Goal: Communication & Community: Answer question/provide support

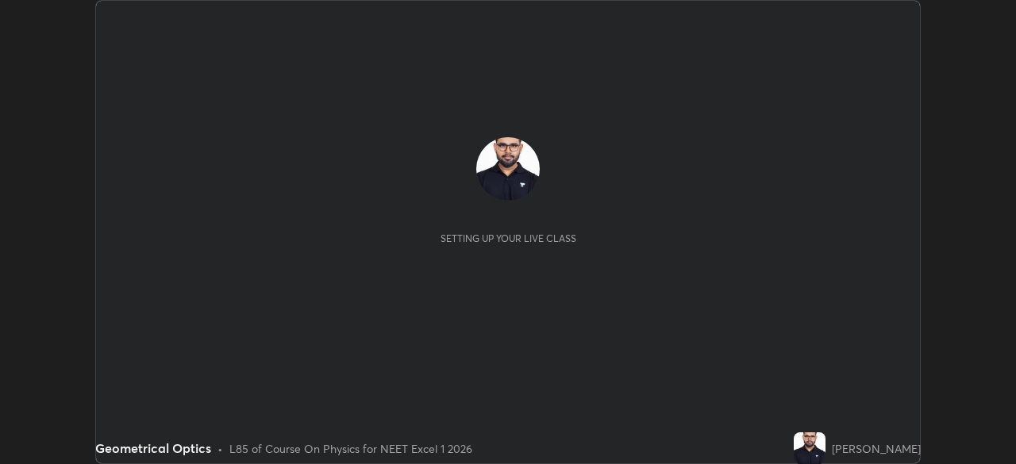
scroll to position [464, 1015]
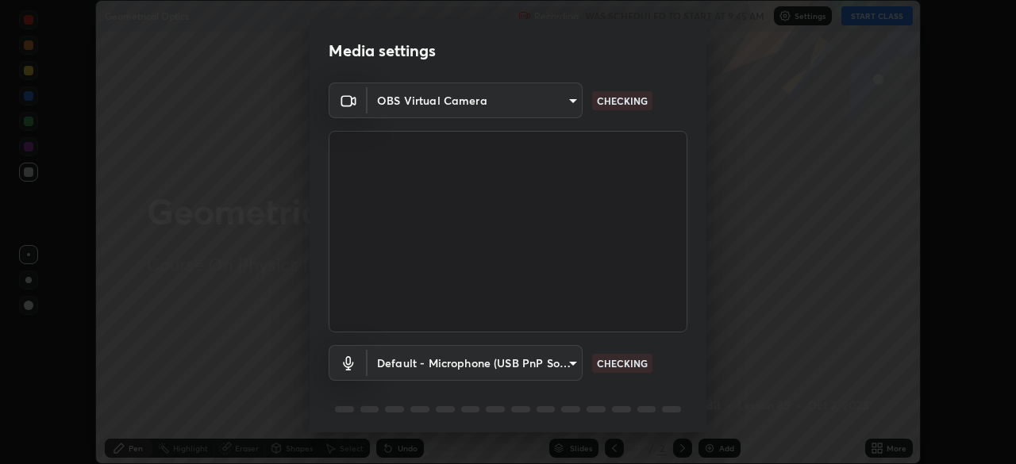
type input "09f294524f3521c037d78ee7cdb71511b6c9344afeed810a356f0d23342d5398"
type input "default"
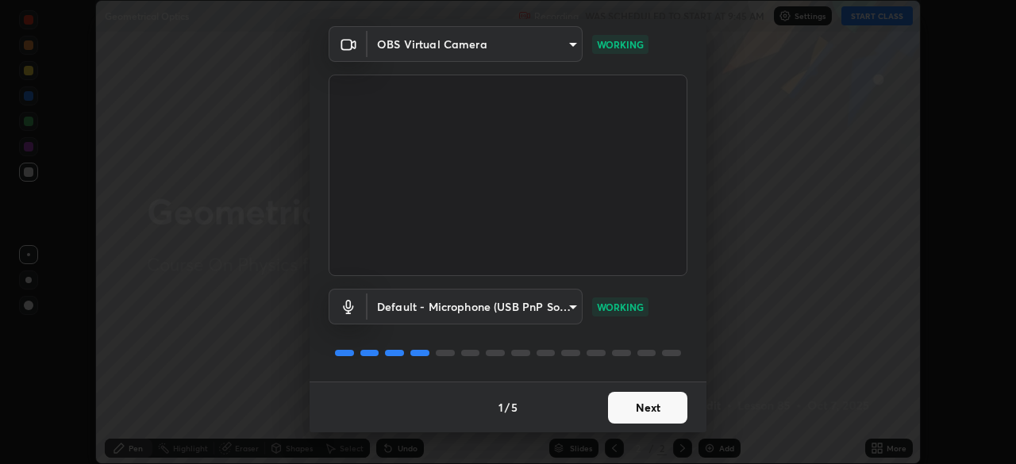
click at [621, 413] on button "Next" at bounding box center [647, 408] width 79 height 32
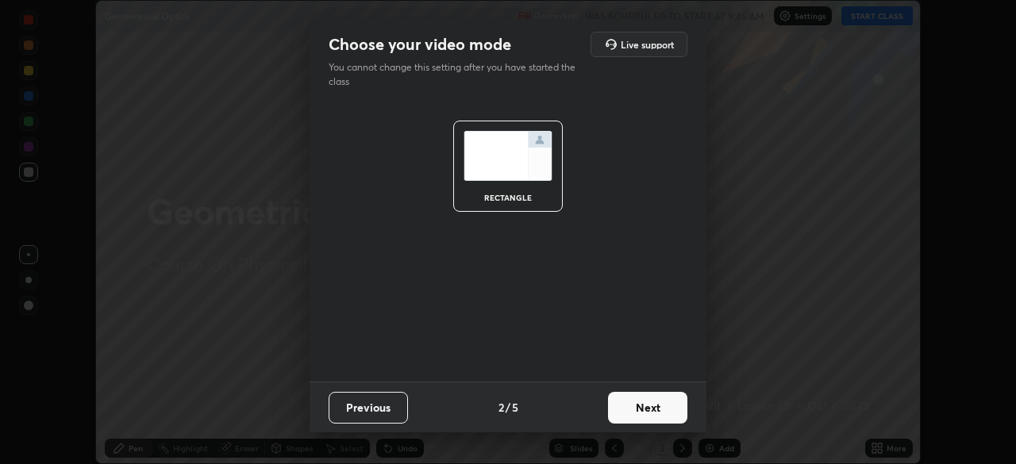
scroll to position [0, 0]
click at [621, 413] on button "Next" at bounding box center [647, 408] width 79 height 32
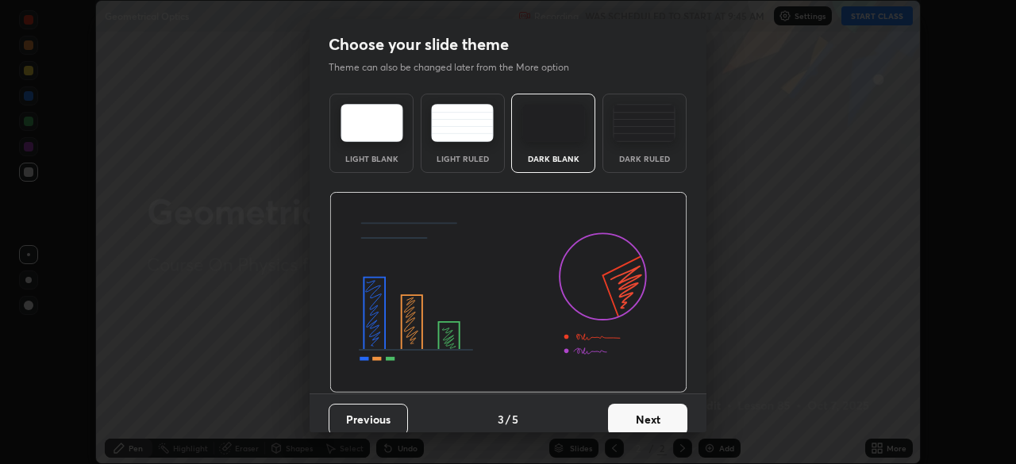
click at [624, 415] on button "Next" at bounding box center [647, 420] width 79 height 32
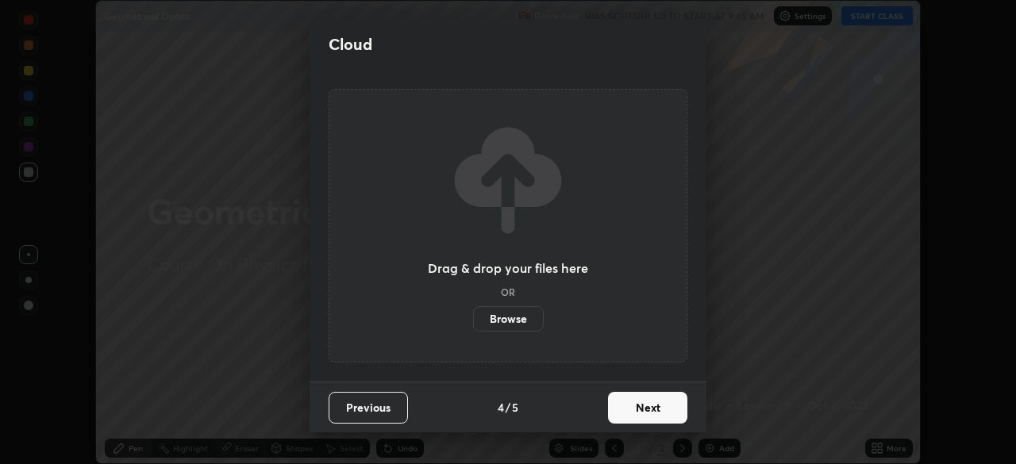
click at [624, 415] on button "Next" at bounding box center [647, 408] width 79 height 32
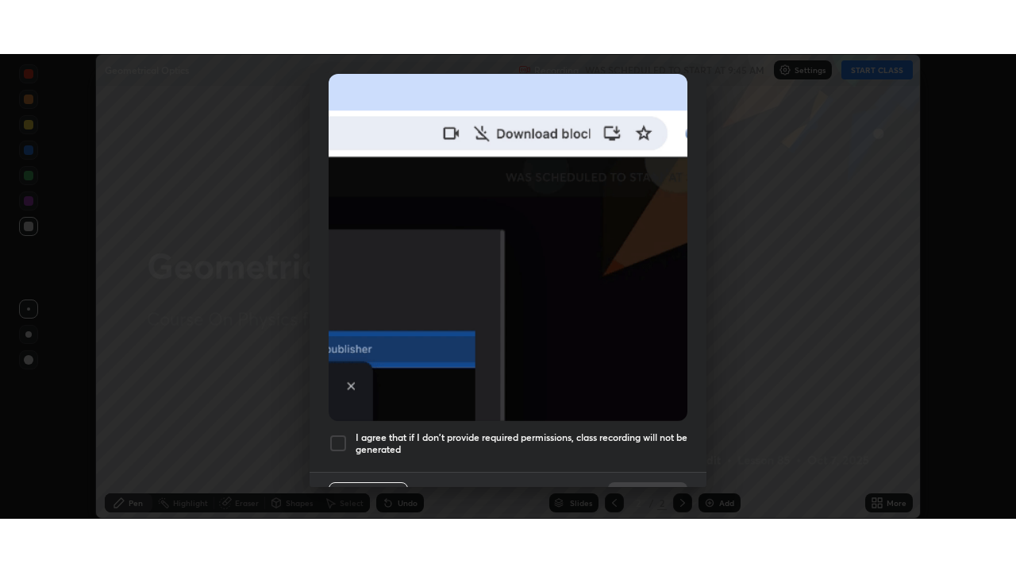
scroll to position [380, 0]
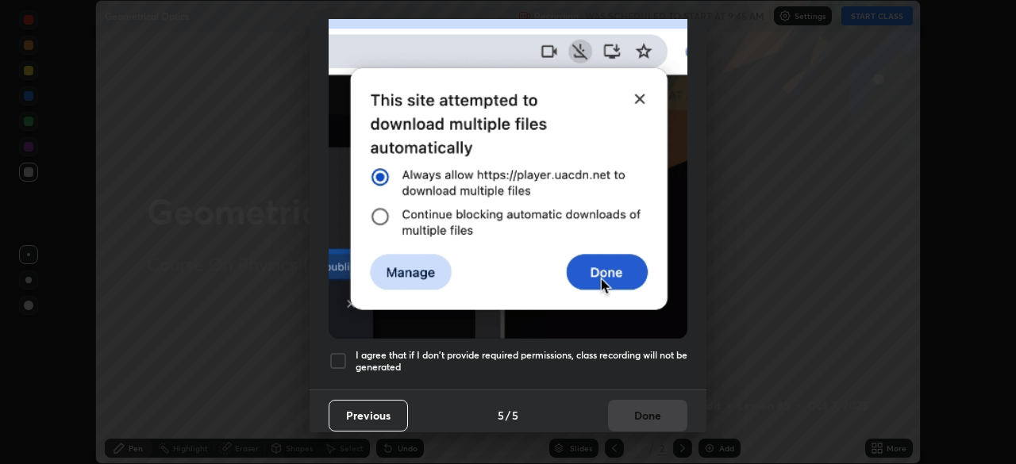
click at [340, 352] on div at bounding box center [338, 361] width 19 height 19
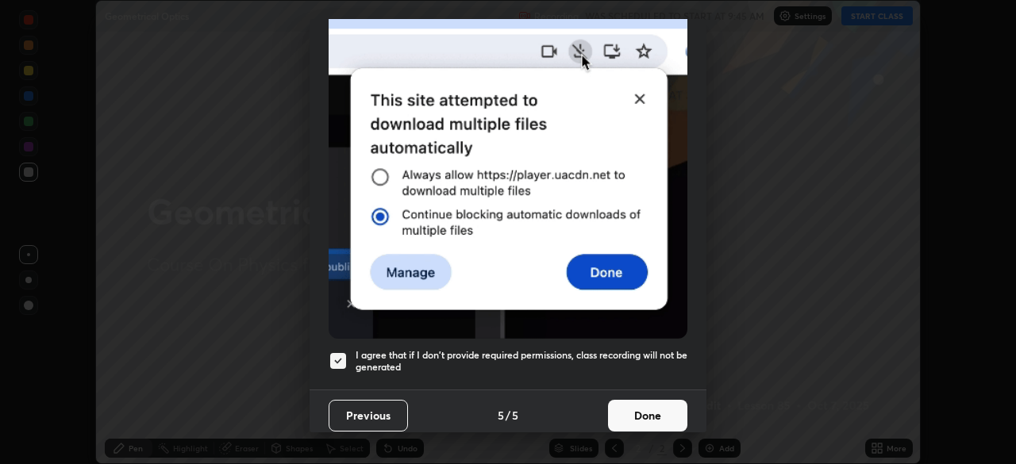
click at [617, 412] on button "Done" at bounding box center [647, 416] width 79 height 32
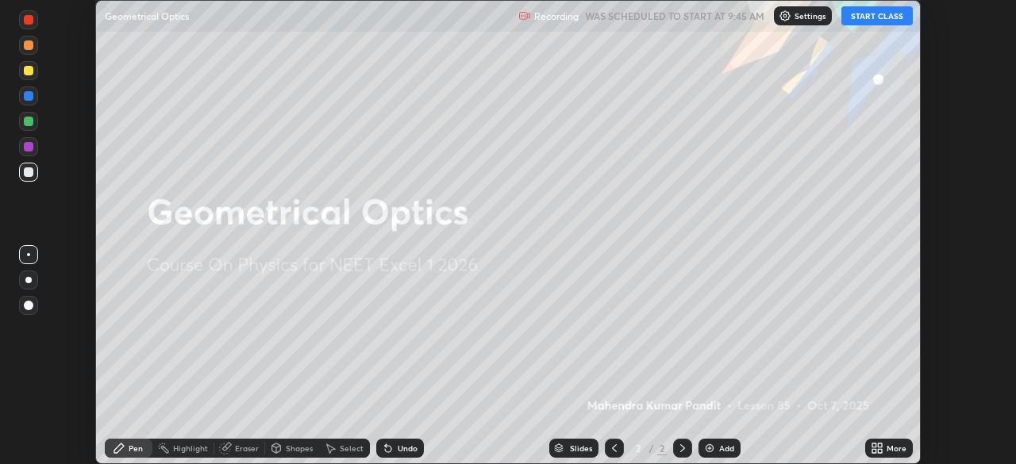
click at [876, 17] on button "START CLASS" at bounding box center [877, 15] width 71 height 19
click at [878, 450] on icon at bounding box center [880, 451] width 4 height 4
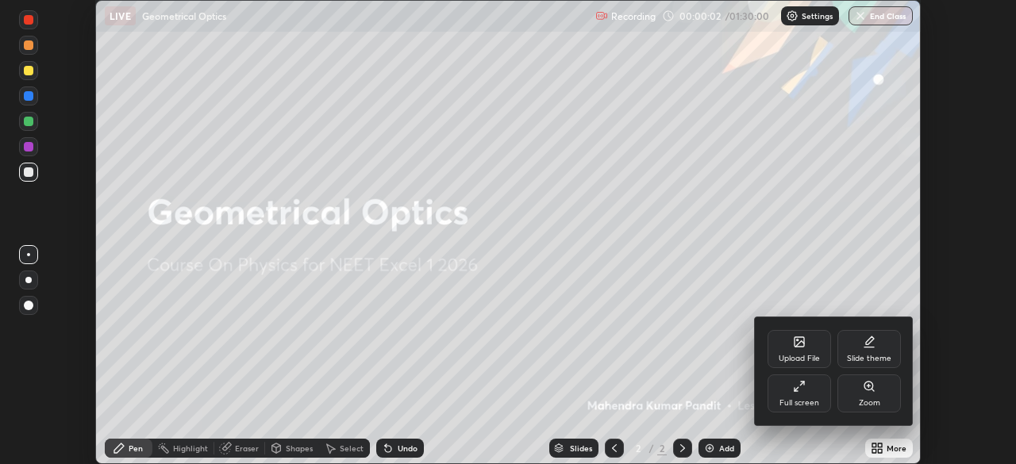
click at [800, 395] on div "Full screen" at bounding box center [800, 394] width 64 height 38
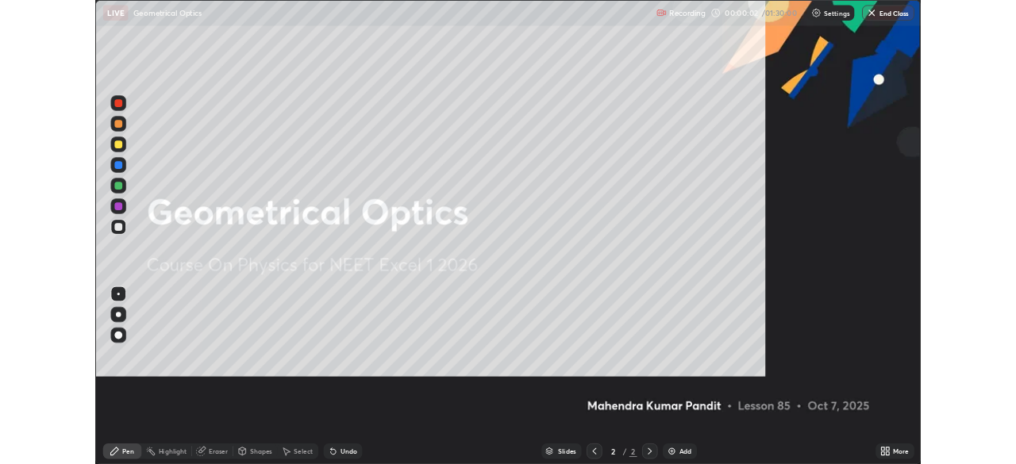
scroll to position [572, 1016]
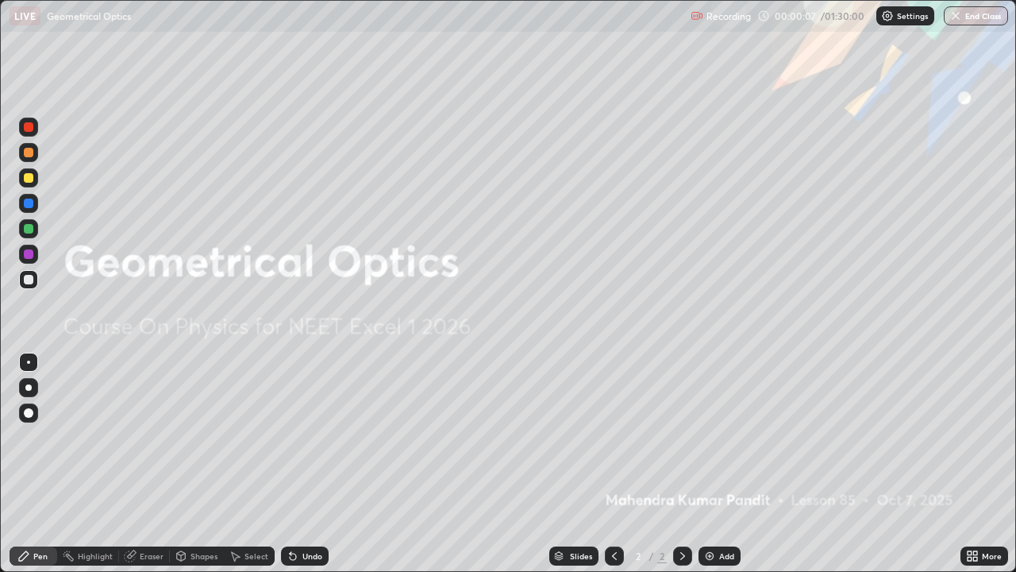
click at [703, 464] on img at bounding box center [709, 555] width 13 height 13
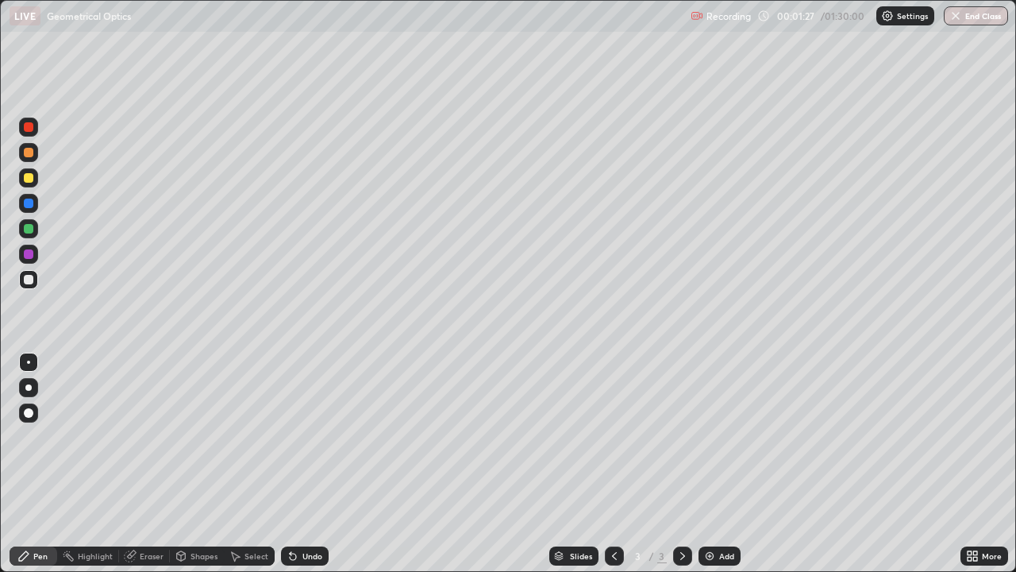
click at [26, 254] on div at bounding box center [29, 254] width 10 height 10
click at [28, 179] on div at bounding box center [29, 178] width 10 height 10
click at [29, 255] on div at bounding box center [29, 254] width 10 height 10
click at [28, 180] on div at bounding box center [29, 178] width 10 height 10
click at [29, 204] on div at bounding box center [29, 203] width 10 height 10
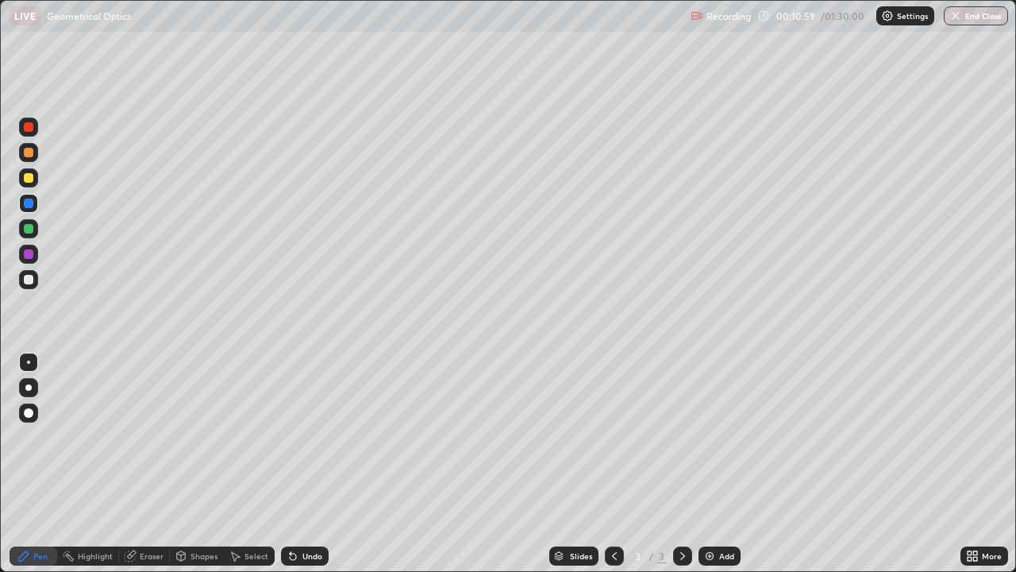
click at [26, 229] on div at bounding box center [29, 229] width 10 height 10
click at [27, 202] on div at bounding box center [29, 203] width 10 height 10
click at [300, 464] on div "Undo" at bounding box center [305, 555] width 48 height 19
click at [704, 464] on img at bounding box center [709, 555] width 13 height 13
click at [32, 277] on div at bounding box center [29, 280] width 10 height 10
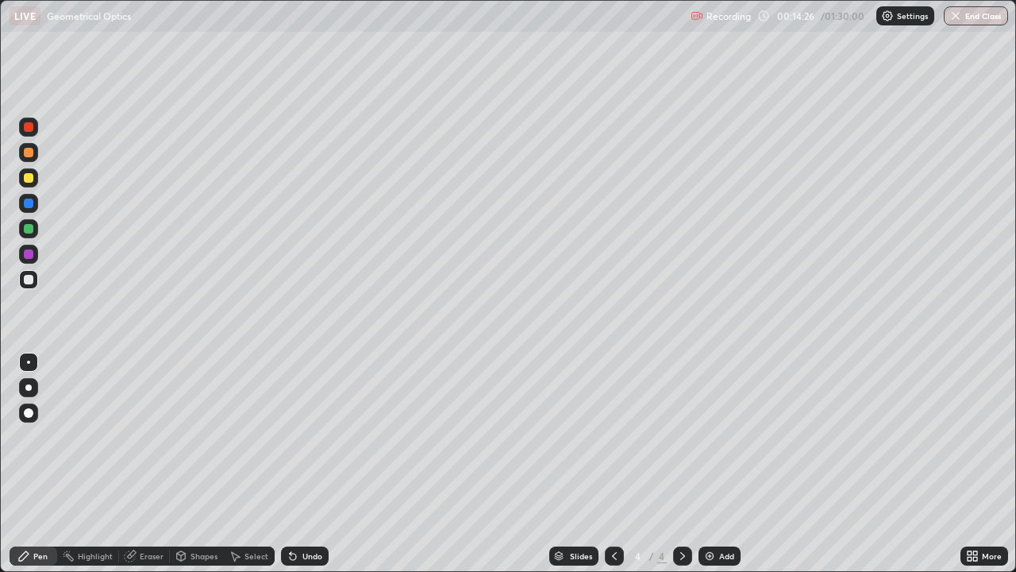
click at [27, 257] on div at bounding box center [29, 254] width 10 height 10
click at [294, 464] on icon at bounding box center [293, 555] width 13 height 13
click at [29, 283] on div at bounding box center [29, 280] width 10 height 10
click at [291, 464] on icon at bounding box center [293, 556] width 6 height 6
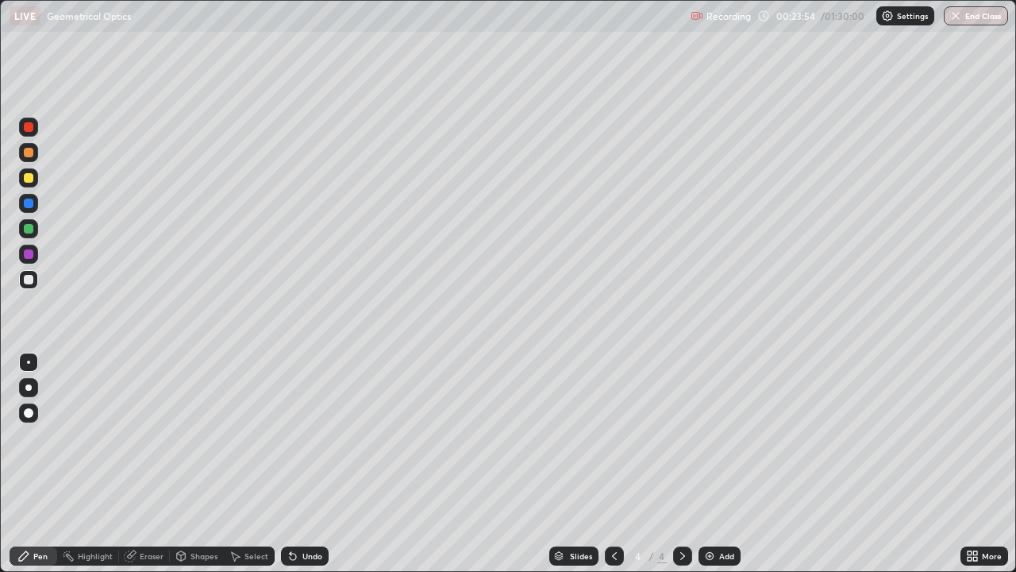
click at [292, 464] on icon at bounding box center [293, 556] width 6 height 6
click at [291, 464] on icon at bounding box center [293, 556] width 6 height 6
click at [141, 464] on div "Eraser" at bounding box center [152, 556] width 24 height 8
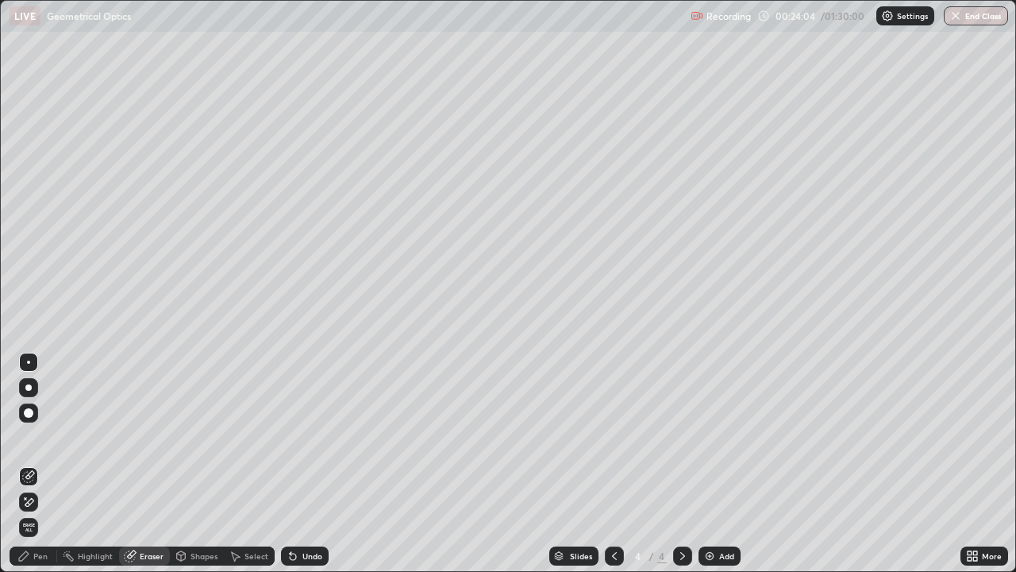
click at [33, 464] on icon at bounding box center [28, 501] width 13 height 13
click at [36, 464] on div "Pen" at bounding box center [40, 556] width 14 height 8
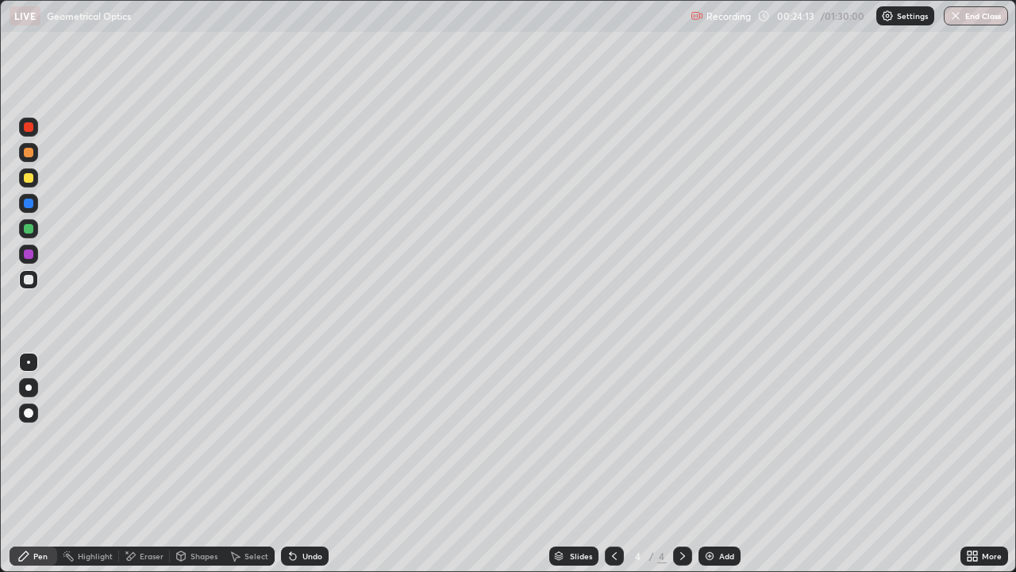
click at [26, 178] on div at bounding box center [29, 178] width 10 height 10
click at [703, 464] on img at bounding box center [709, 555] width 13 height 13
click at [29, 280] on div at bounding box center [29, 280] width 10 height 10
click at [25, 280] on div at bounding box center [29, 280] width 10 height 10
click at [26, 206] on div at bounding box center [29, 203] width 10 height 10
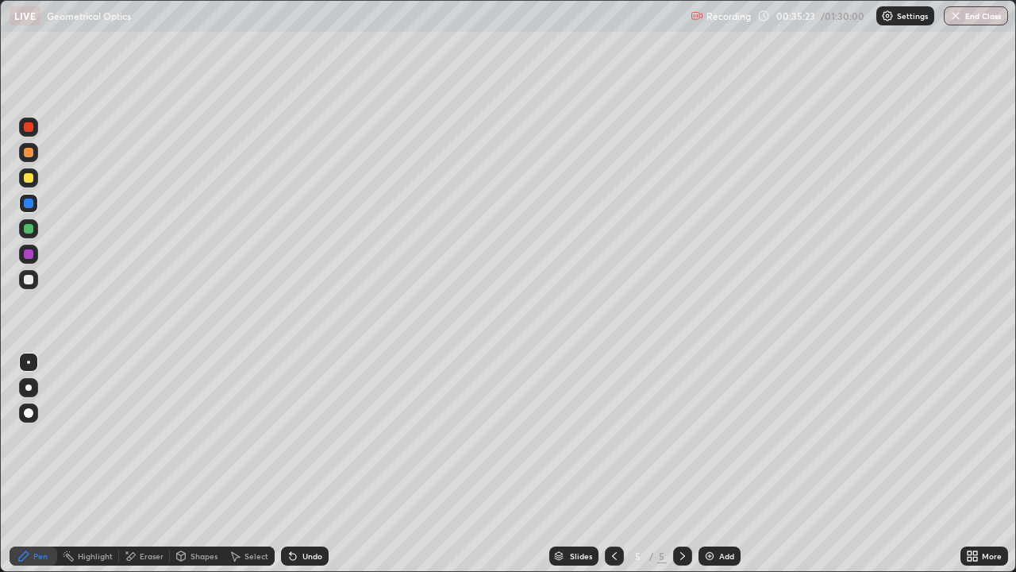
click at [192, 464] on div "Shapes" at bounding box center [204, 556] width 27 height 8
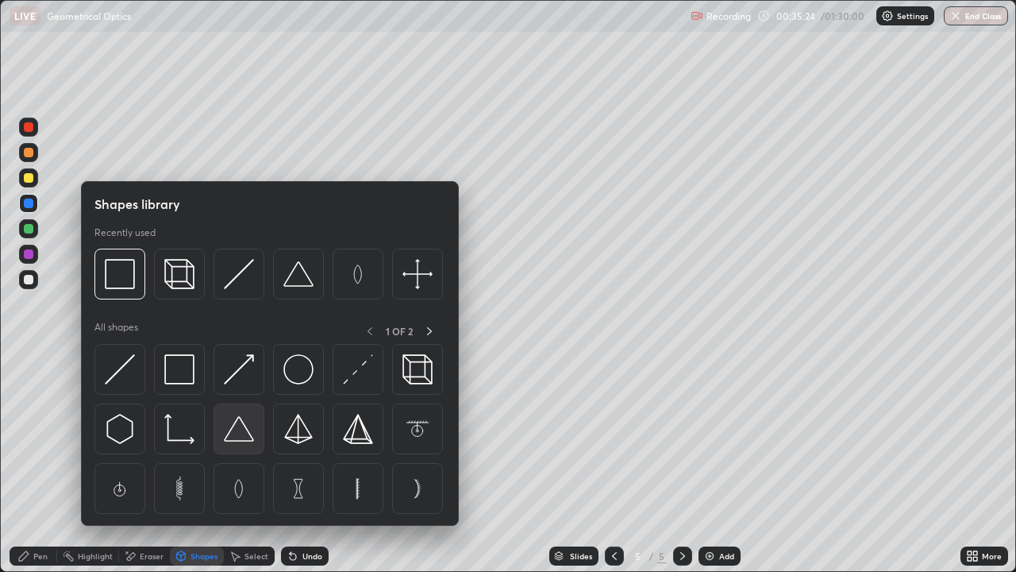
click at [234, 435] on img at bounding box center [239, 429] width 30 height 30
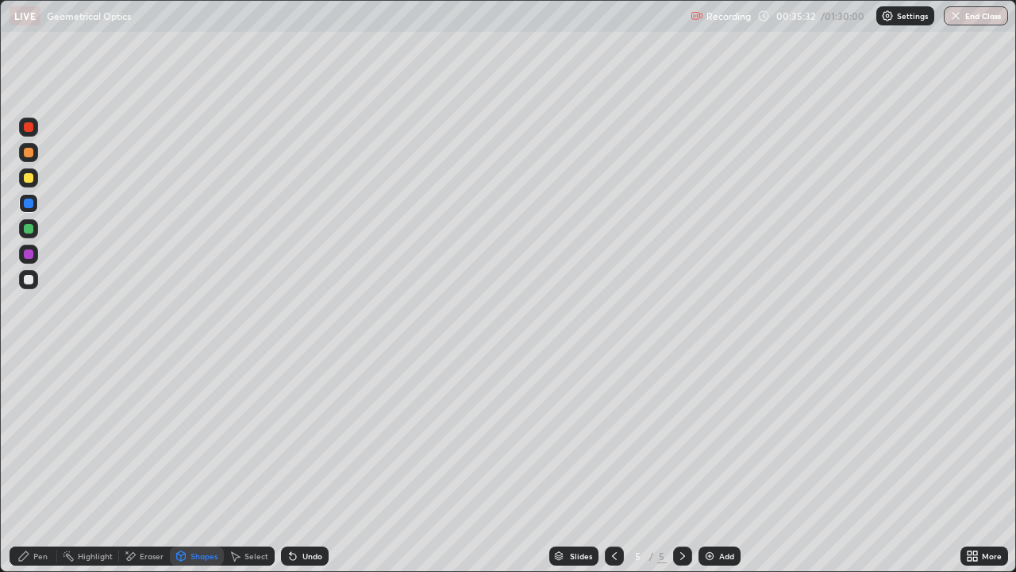
click at [36, 464] on div "Pen" at bounding box center [40, 556] width 14 height 8
click at [28, 282] on div at bounding box center [29, 280] width 10 height 10
click at [29, 388] on div at bounding box center [28, 387] width 6 height 6
click at [314, 464] on div "Undo" at bounding box center [305, 555] width 48 height 19
click at [29, 254] on div at bounding box center [29, 254] width 10 height 10
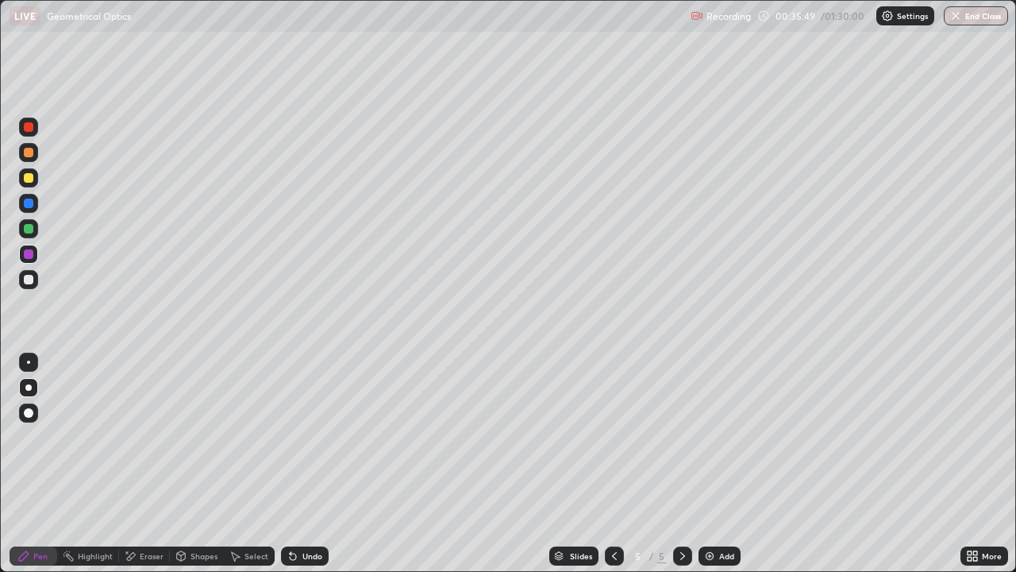
click at [27, 205] on div at bounding box center [29, 203] width 10 height 10
click at [296, 464] on icon at bounding box center [293, 555] width 13 height 13
click at [26, 128] on div at bounding box center [29, 127] width 10 height 10
click at [26, 175] on div at bounding box center [29, 178] width 10 height 10
click at [29, 204] on div at bounding box center [29, 203] width 10 height 10
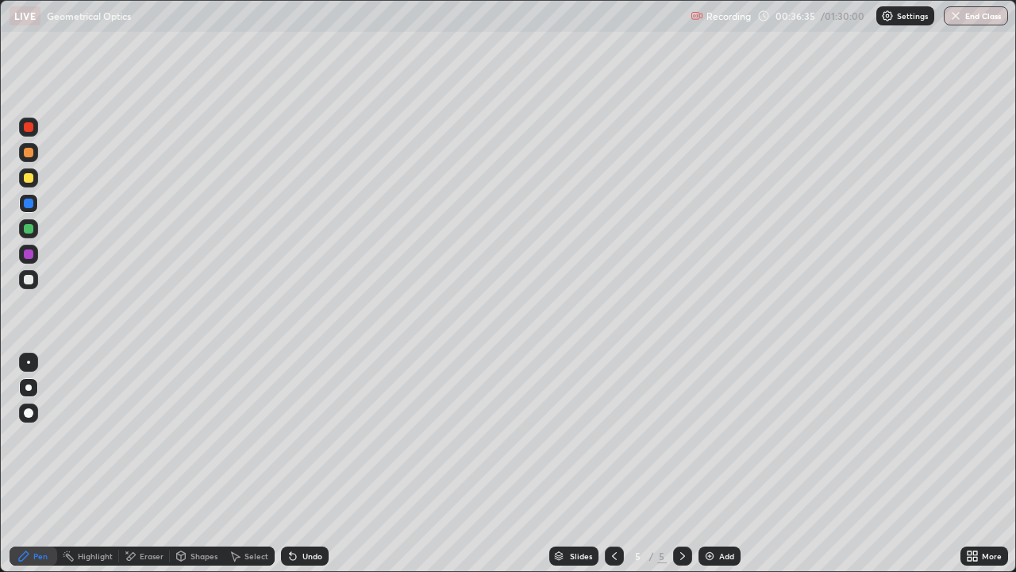
click at [29, 179] on div at bounding box center [29, 178] width 10 height 10
click at [29, 130] on div at bounding box center [29, 127] width 10 height 10
click at [29, 280] on div at bounding box center [29, 280] width 10 height 10
click at [29, 362] on div at bounding box center [28, 361] width 3 height 3
click at [25, 206] on div at bounding box center [29, 203] width 10 height 10
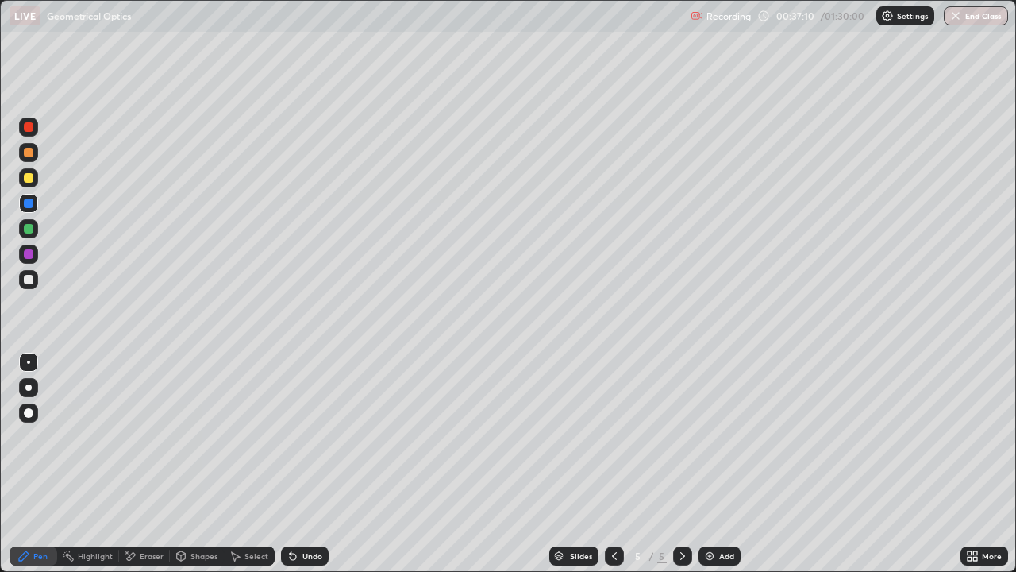
click at [31, 179] on div at bounding box center [29, 178] width 10 height 10
click at [31, 126] on div at bounding box center [29, 127] width 10 height 10
click at [25, 230] on div at bounding box center [29, 229] width 10 height 10
click at [24, 256] on div at bounding box center [29, 254] width 10 height 10
click at [144, 464] on div "Eraser" at bounding box center [152, 556] width 24 height 8
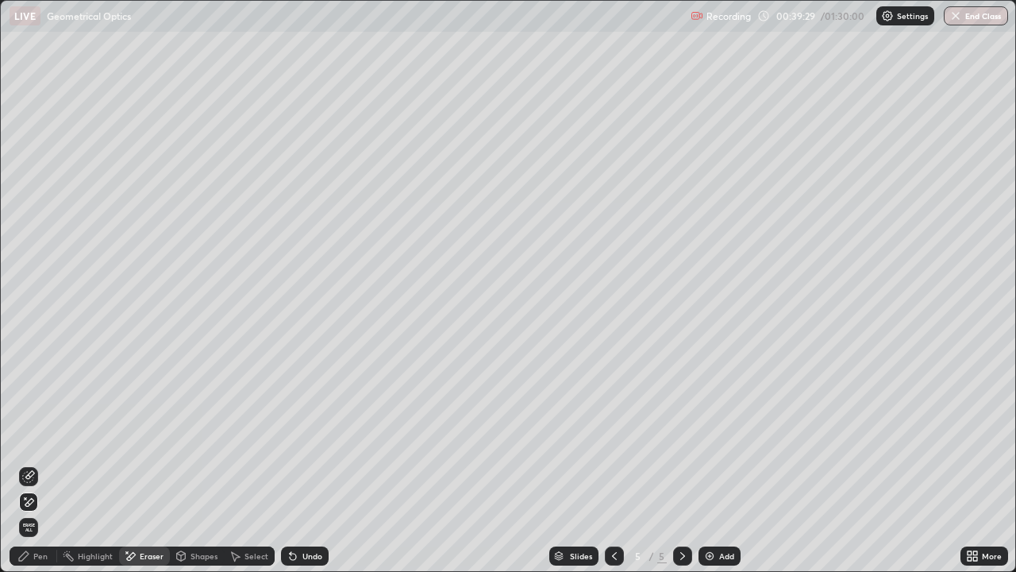
click at [302, 464] on div "Undo" at bounding box center [312, 556] width 20 height 8
click at [305, 464] on div "Undo" at bounding box center [305, 555] width 48 height 19
click at [33, 464] on div "Pen" at bounding box center [34, 555] width 48 height 19
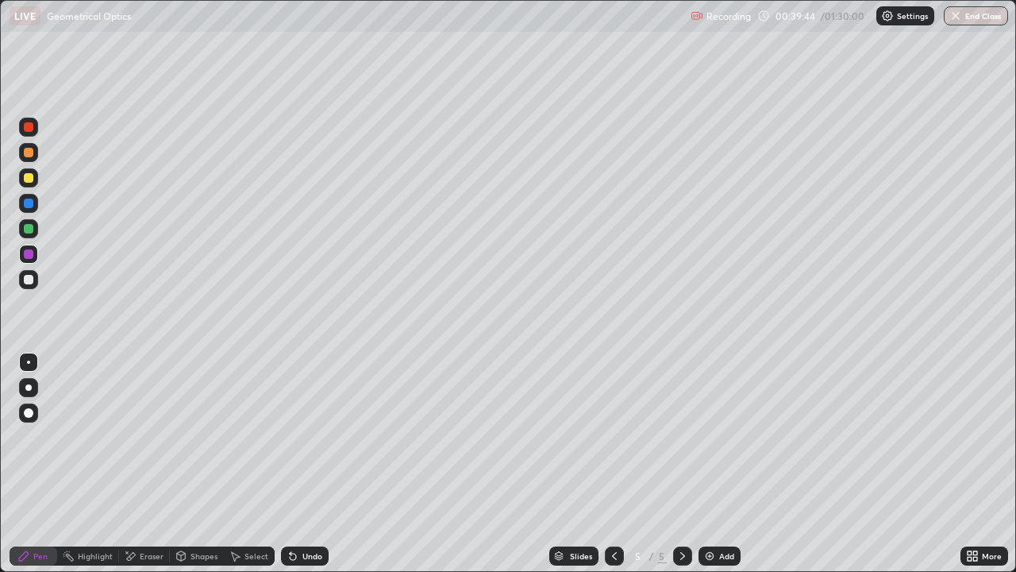
click at [29, 277] on div at bounding box center [29, 280] width 10 height 10
click at [33, 464] on div "Pen" at bounding box center [34, 555] width 48 height 19
click at [133, 464] on icon at bounding box center [131, 556] width 9 height 8
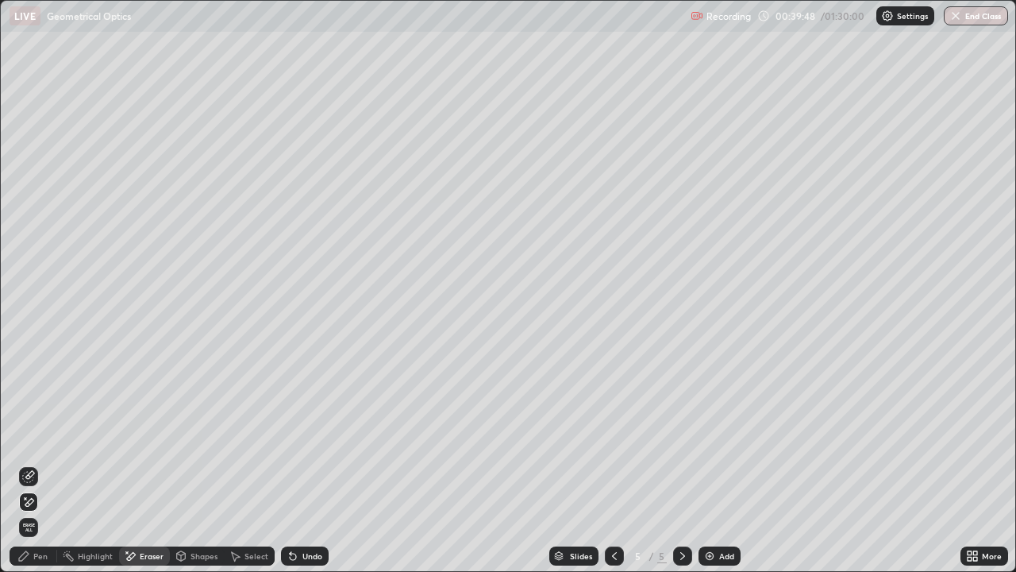
click at [32, 464] on icon at bounding box center [28, 476] width 13 height 13
click at [40, 464] on div "Pen" at bounding box center [40, 556] width 14 height 8
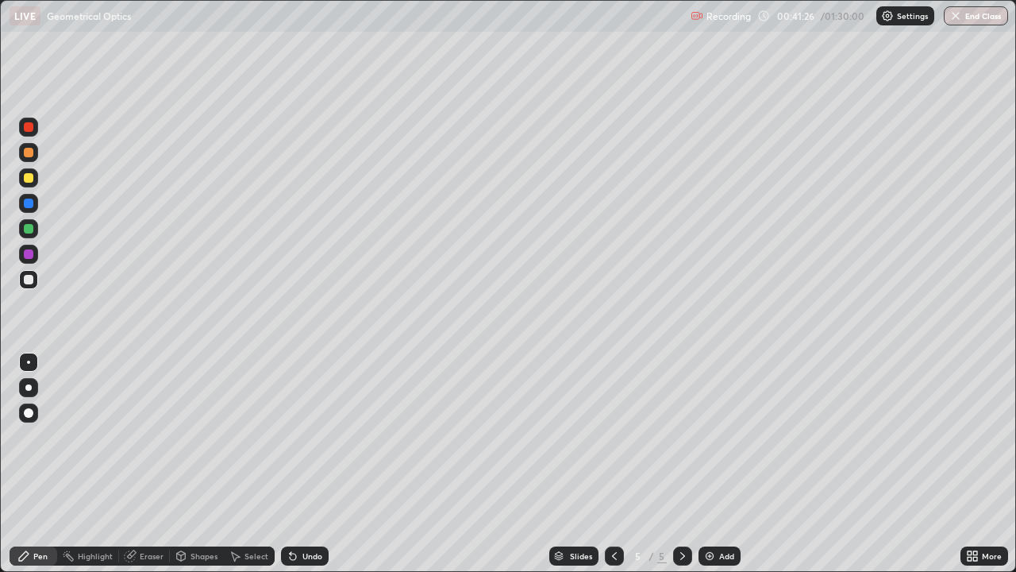
click at [303, 464] on div "Undo" at bounding box center [305, 555] width 48 height 19
click at [302, 464] on div "Undo" at bounding box center [312, 556] width 20 height 8
click at [305, 464] on div "Undo" at bounding box center [305, 555] width 48 height 19
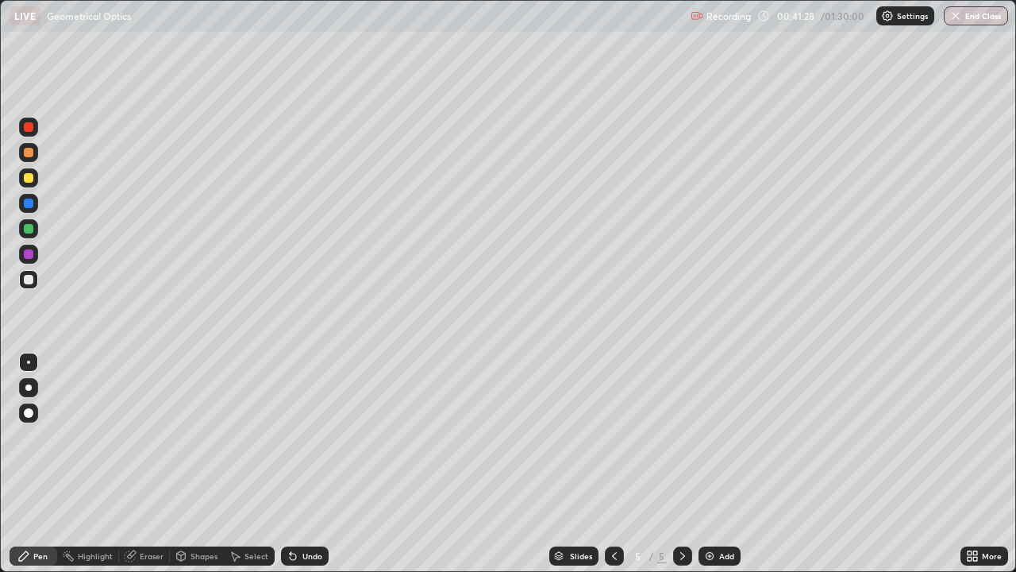
click at [305, 464] on div "Undo" at bounding box center [305, 555] width 48 height 19
click at [303, 464] on div "Undo" at bounding box center [305, 555] width 48 height 19
click at [304, 464] on div "Undo" at bounding box center [305, 555] width 48 height 19
click at [313, 464] on div "Undo" at bounding box center [312, 556] width 20 height 8
click at [312, 464] on div "Undo" at bounding box center [312, 556] width 20 height 8
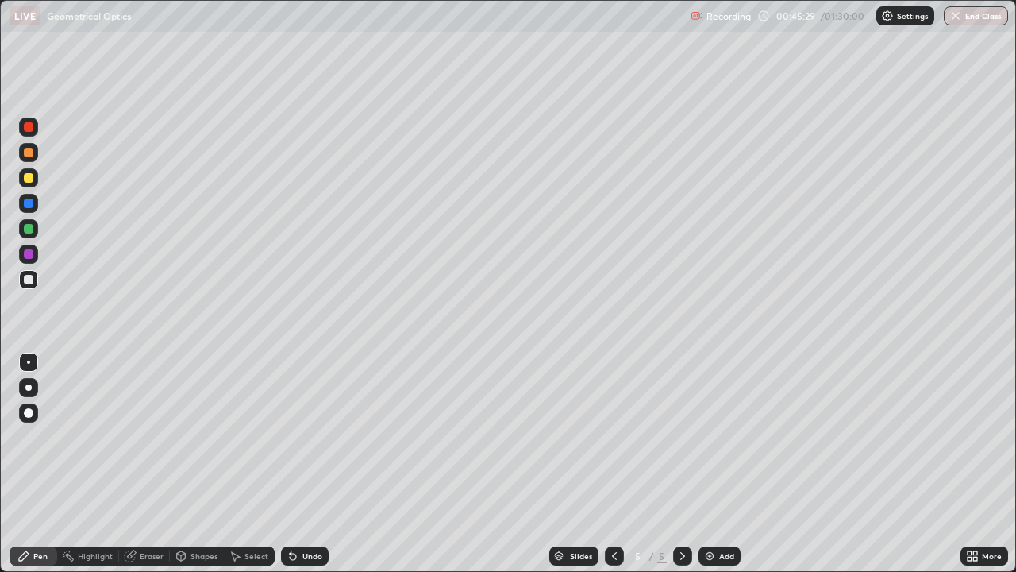
click at [305, 464] on div "Undo" at bounding box center [312, 556] width 20 height 8
click at [241, 464] on div "Select" at bounding box center [249, 555] width 51 height 19
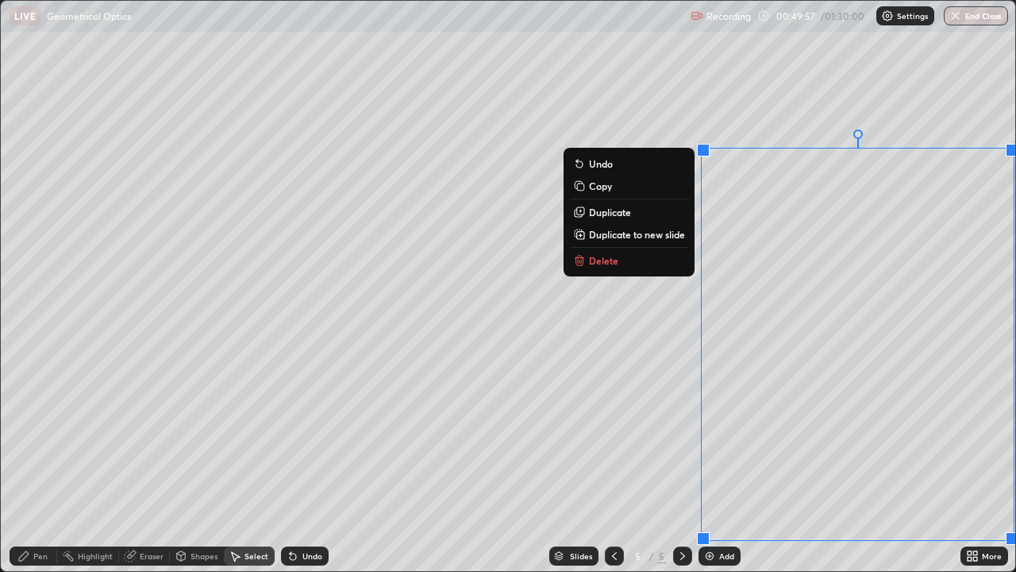
click at [622, 237] on p "Duplicate to new slide" at bounding box center [637, 234] width 96 height 13
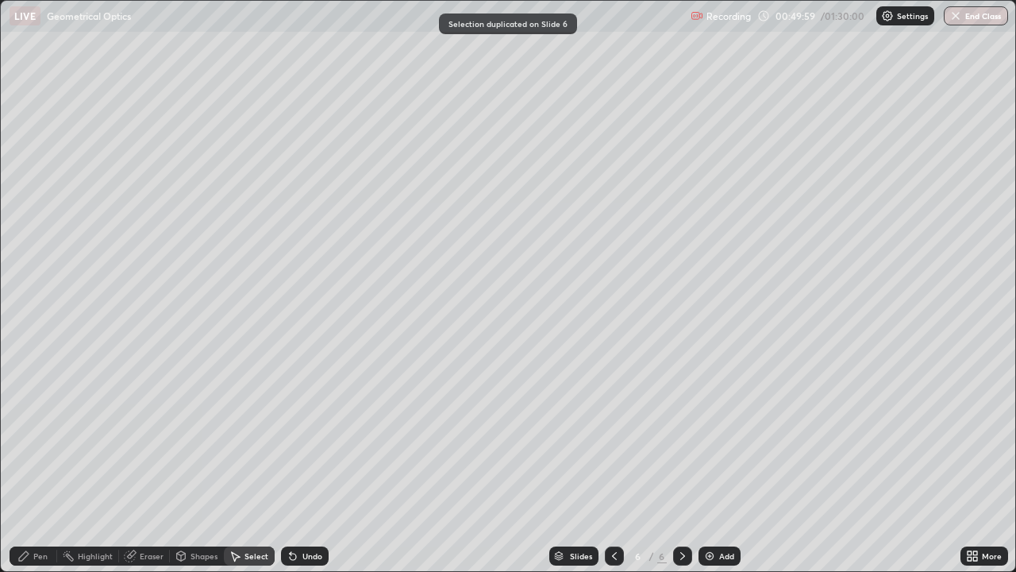
click at [137, 464] on div "Eraser" at bounding box center [144, 555] width 51 height 19
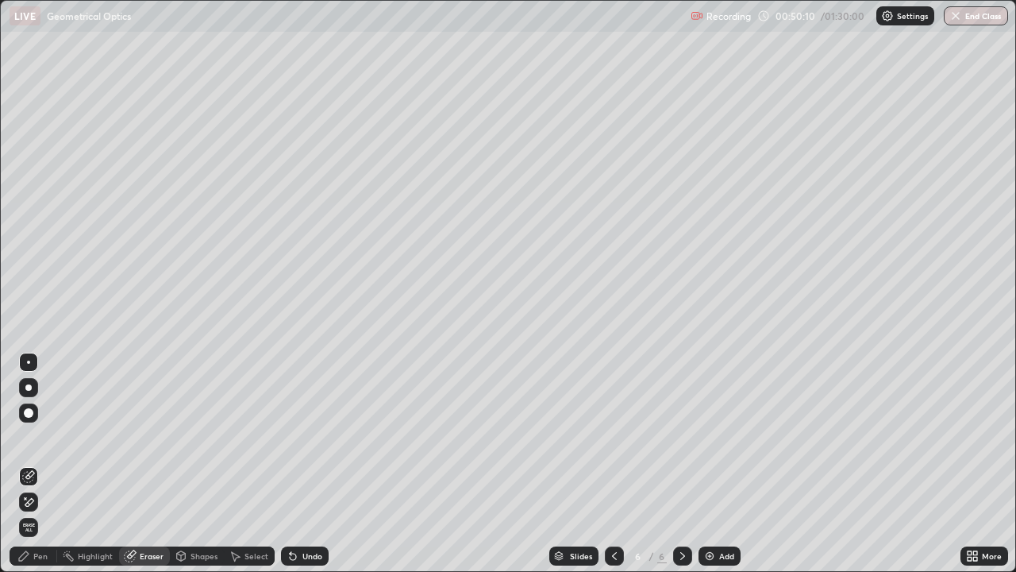
click at [40, 464] on div "Pen" at bounding box center [40, 556] width 14 height 8
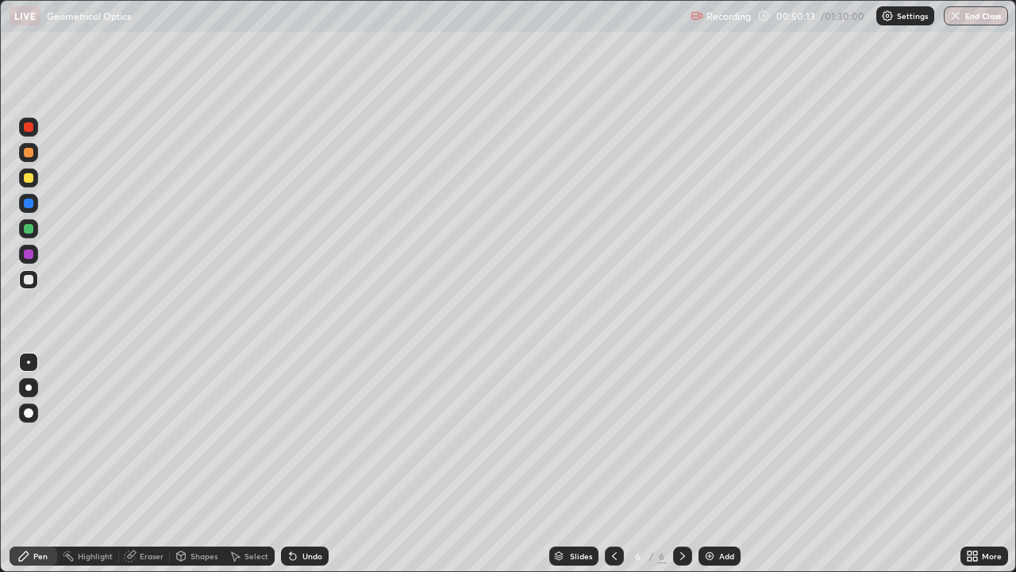
click at [29, 181] on div at bounding box center [29, 178] width 10 height 10
click at [307, 464] on div "Undo" at bounding box center [312, 556] width 20 height 8
click at [146, 464] on div "Eraser" at bounding box center [152, 556] width 24 height 8
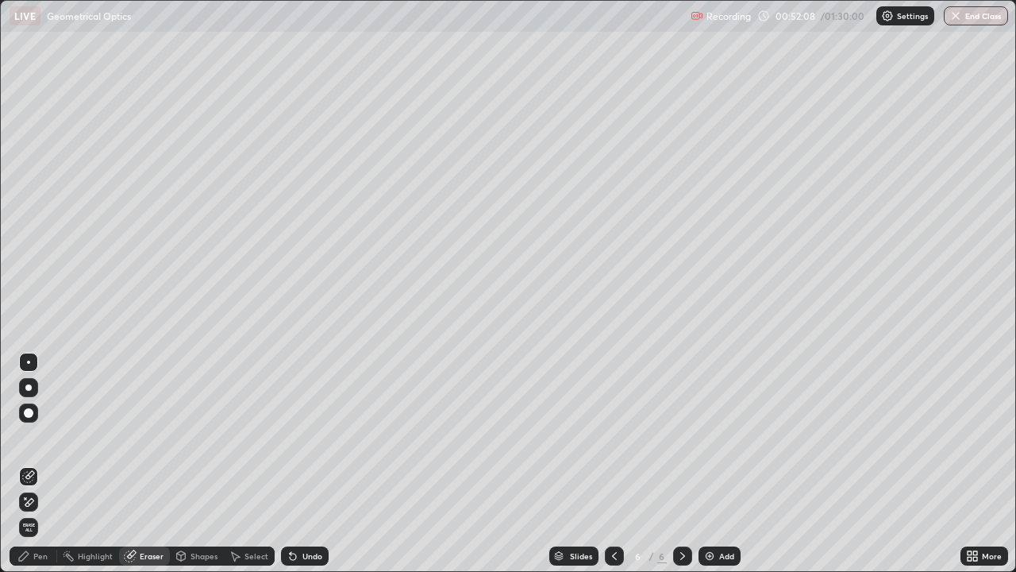
click at [47, 464] on div "Pen" at bounding box center [34, 555] width 48 height 19
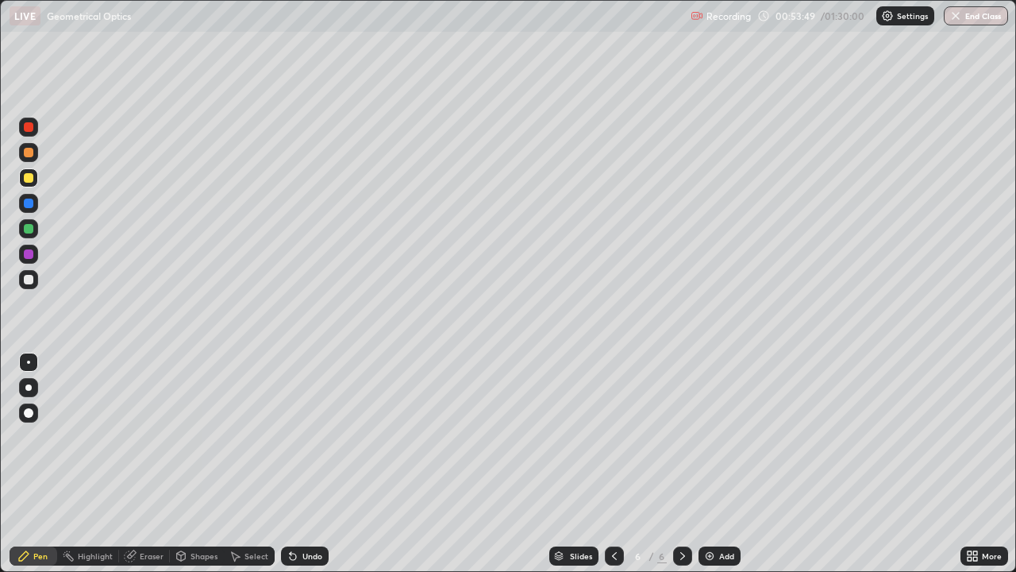
click at [27, 230] on div at bounding box center [29, 229] width 10 height 10
click at [707, 464] on img at bounding box center [709, 555] width 13 height 13
click at [27, 282] on div at bounding box center [29, 280] width 10 height 10
click at [32, 283] on div at bounding box center [29, 280] width 10 height 10
click at [30, 175] on div at bounding box center [29, 178] width 10 height 10
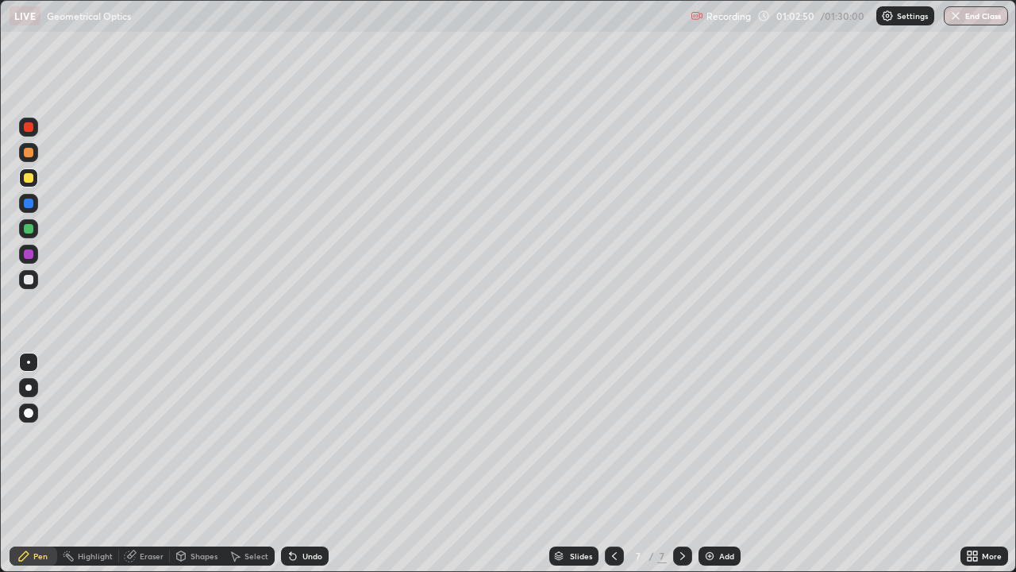
click at [306, 464] on div "Undo" at bounding box center [312, 556] width 20 height 8
click at [311, 464] on div "Undo" at bounding box center [312, 556] width 20 height 8
click at [306, 464] on div "Undo" at bounding box center [312, 556] width 20 height 8
click at [304, 464] on div "Undo" at bounding box center [305, 555] width 48 height 19
click at [300, 464] on div "Undo" at bounding box center [305, 555] width 48 height 19
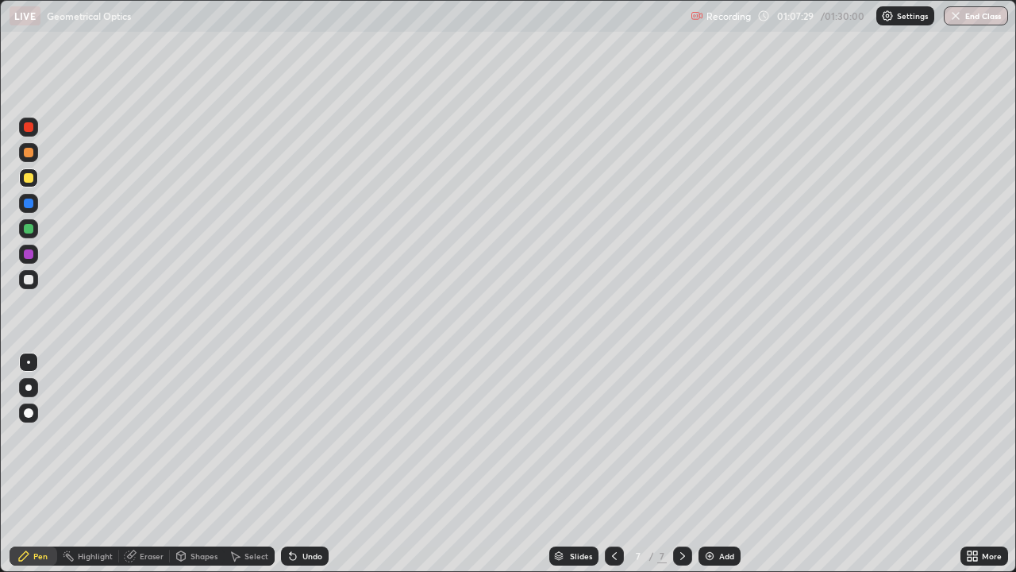
click at [27, 232] on div at bounding box center [29, 229] width 10 height 10
click at [27, 280] on div at bounding box center [29, 280] width 10 height 10
click at [309, 464] on div "Undo" at bounding box center [312, 556] width 20 height 8
click at [29, 201] on div at bounding box center [29, 203] width 10 height 10
click at [29, 276] on div at bounding box center [29, 280] width 10 height 10
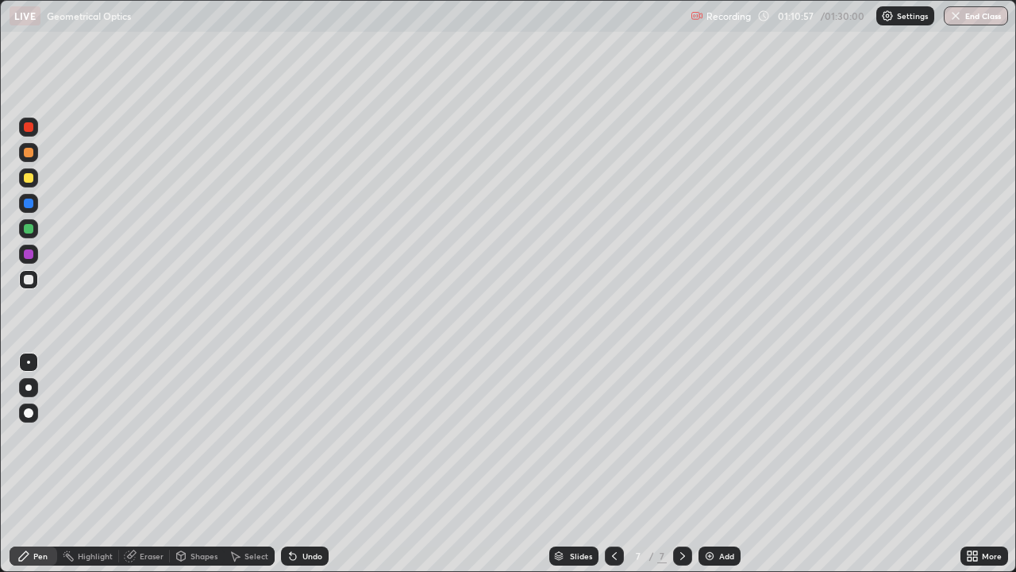
click at [29, 203] on div at bounding box center [29, 203] width 10 height 10
click at [33, 129] on div at bounding box center [29, 127] width 10 height 10
click at [29, 178] on div at bounding box center [29, 178] width 10 height 10
click at [35, 206] on div at bounding box center [28, 203] width 19 height 19
click at [29, 128] on div at bounding box center [29, 127] width 10 height 10
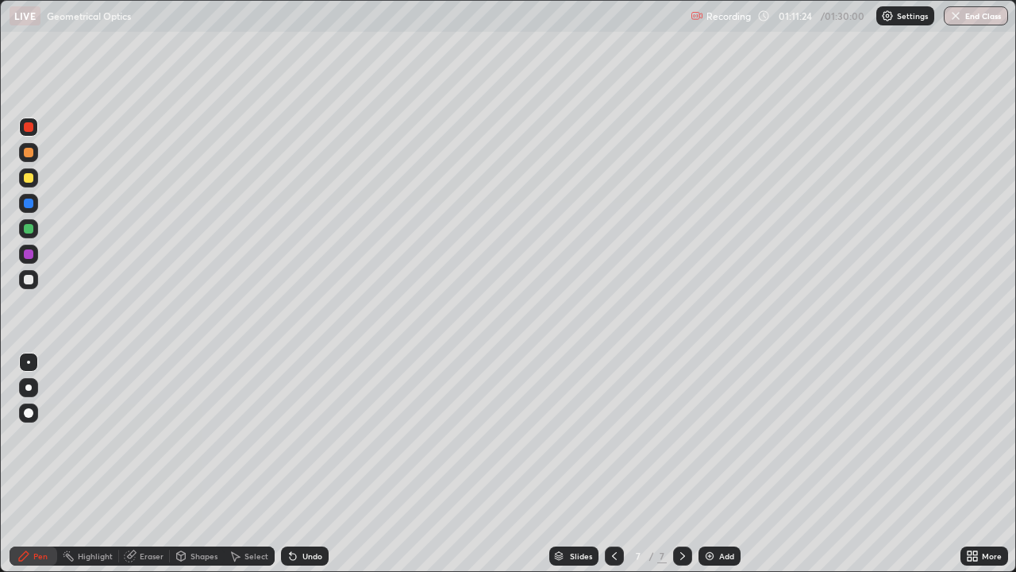
click at [308, 464] on div "Undo" at bounding box center [312, 556] width 20 height 8
click at [26, 276] on div at bounding box center [29, 280] width 10 height 10
click at [156, 464] on div "Eraser" at bounding box center [152, 556] width 24 height 8
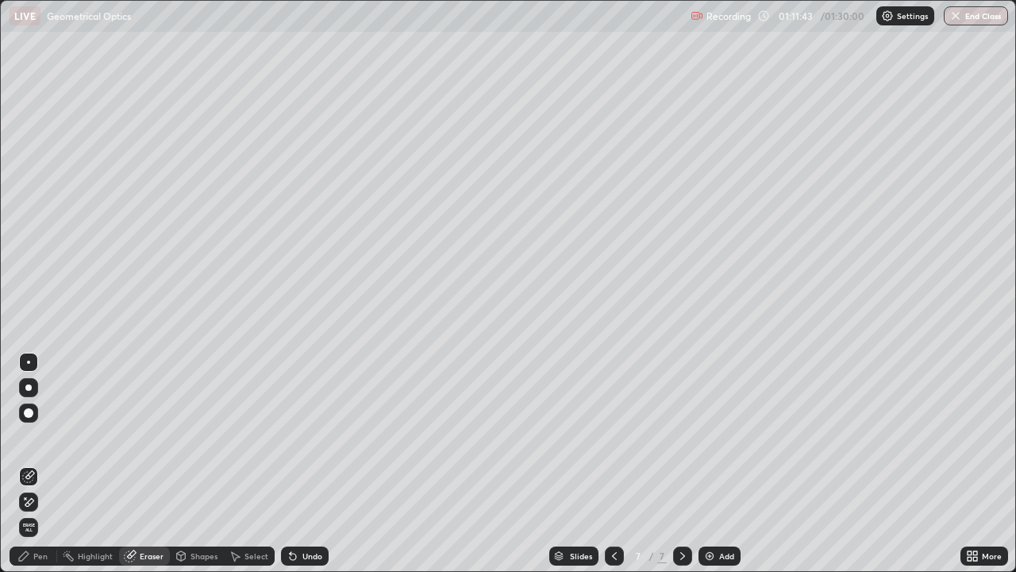
click at [29, 464] on icon at bounding box center [29, 475] width 9 height 8
click at [40, 464] on div "Pen" at bounding box center [40, 556] width 14 height 8
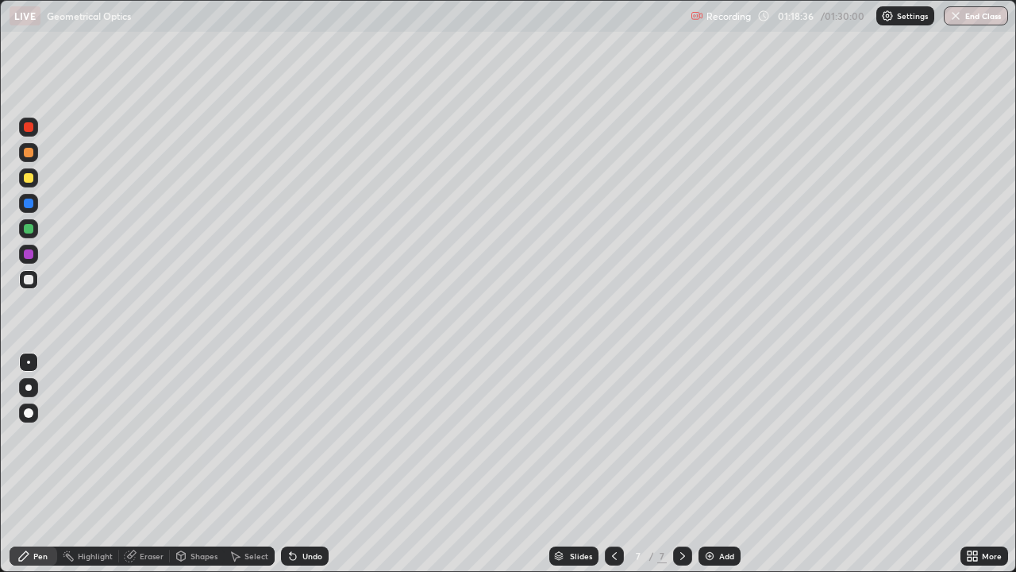
click at [969, 464] on icon at bounding box center [970, 559] width 4 height 4
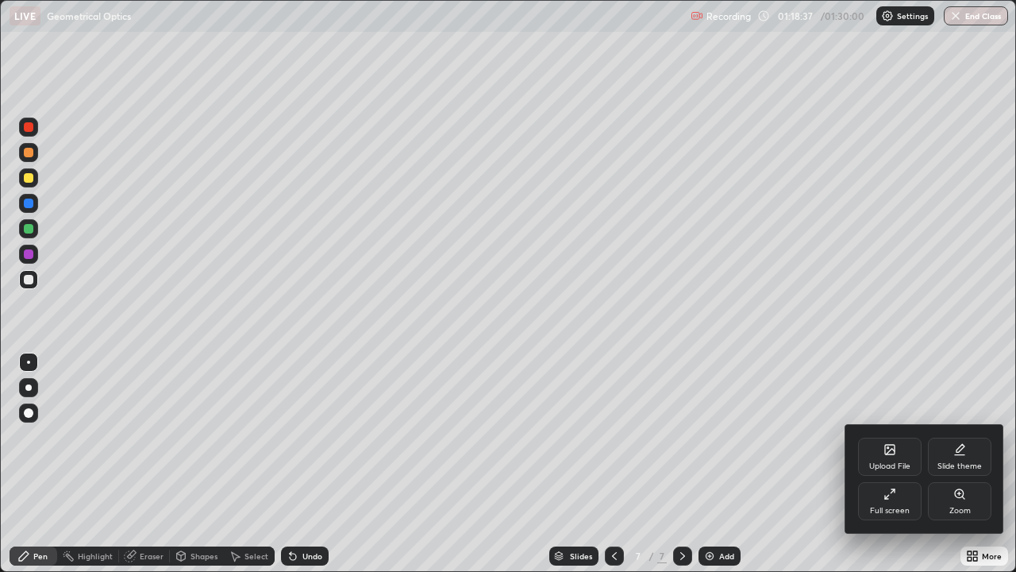
click at [881, 464] on div "Full screen" at bounding box center [890, 511] width 40 height 8
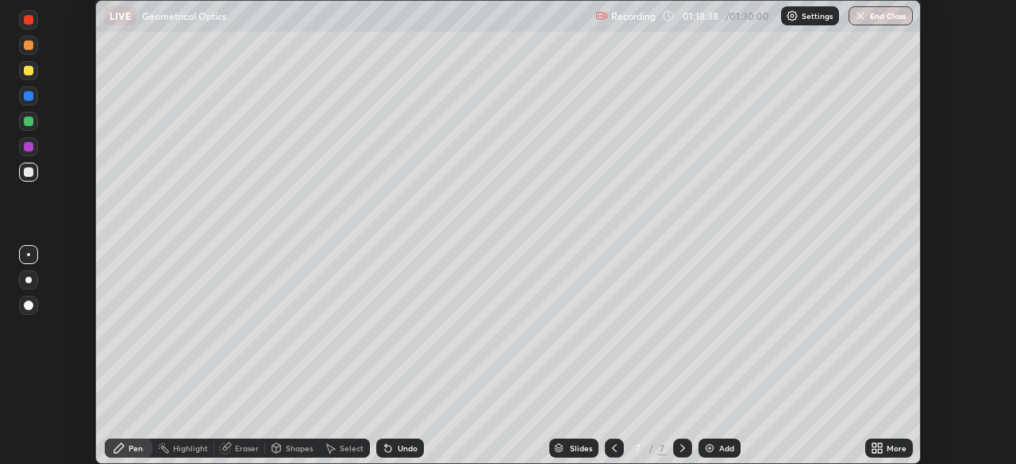
scroll to position [78927, 78375]
click at [888, 19] on button "End Class" at bounding box center [881, 15] width 64 height 19
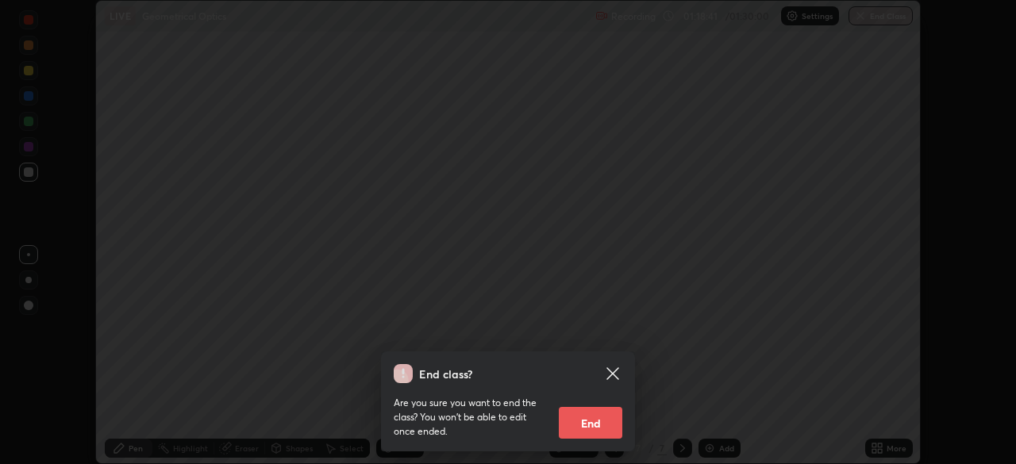
click at [591, 424] on button "End" at bounding box center [591, 423] width 64 height 32
